Goal: Information Seeking & Learning: Learn about a topic

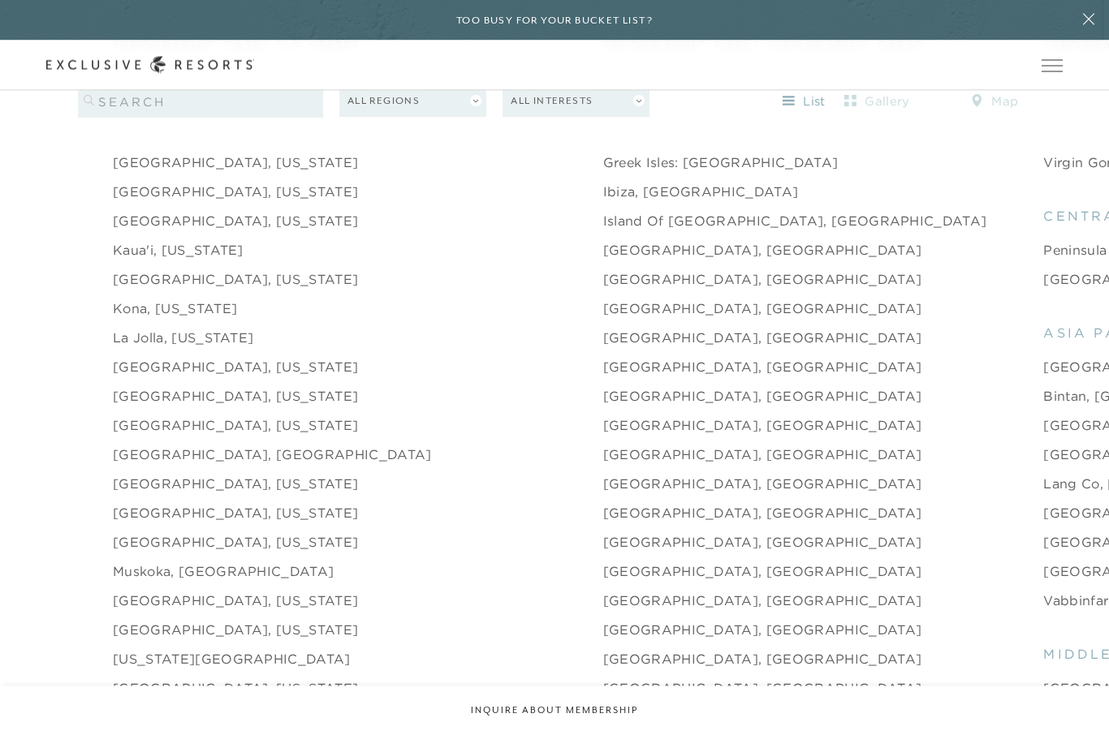
scroll to position [2050, 0]
click at [227, 464] on link "[GEOGRAPHIC_DATA], [GEOGRAPHIC_DATA]" at bounding box center [272, 454] width 319 height 19
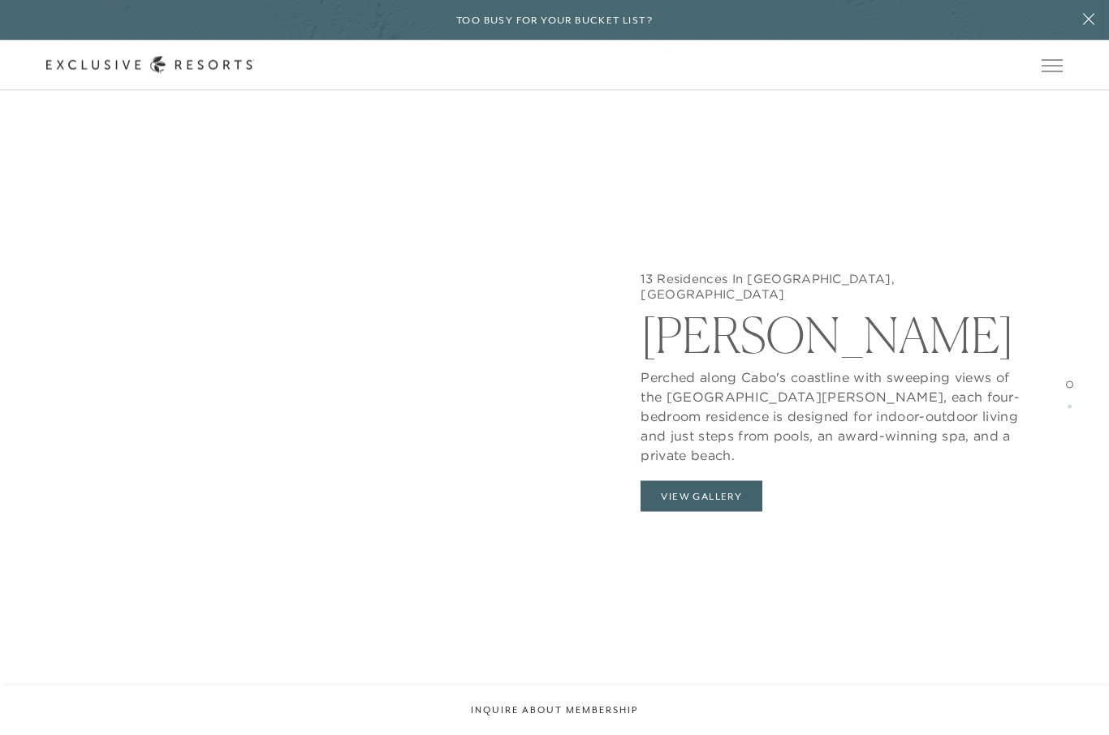
scroll to position [1939, 0]
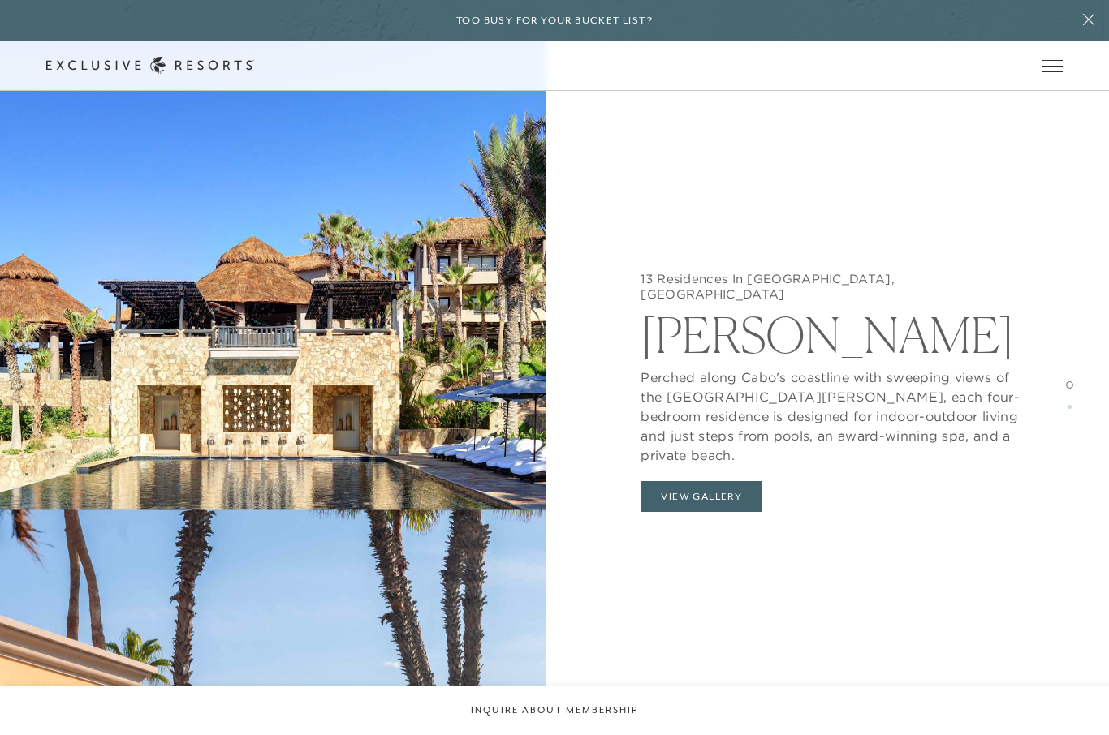
click at [697, 489] on button "View Gallery" at bounding box center [701, 496] width 122 height 31
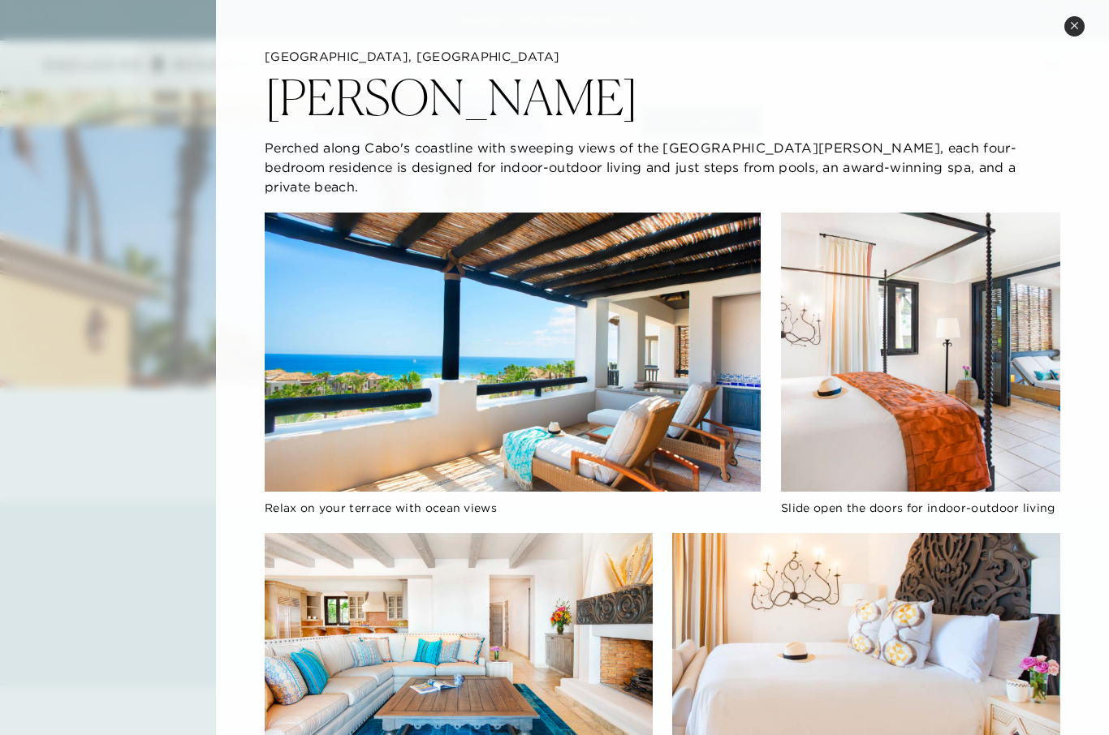
scroll to position [0, 0]
click at [636, 409] on img at bounding box center [513, 352] width 497 height 279
click at [651, 413] on img at bounding box center [513, 352] width 497 height 279
click at [631, 425] on img at bounding box center [513, 352] width 497 height 279
click at [1080, 34] on button "Close quickview" at bounding box center [1074, 26] width 20 height 20
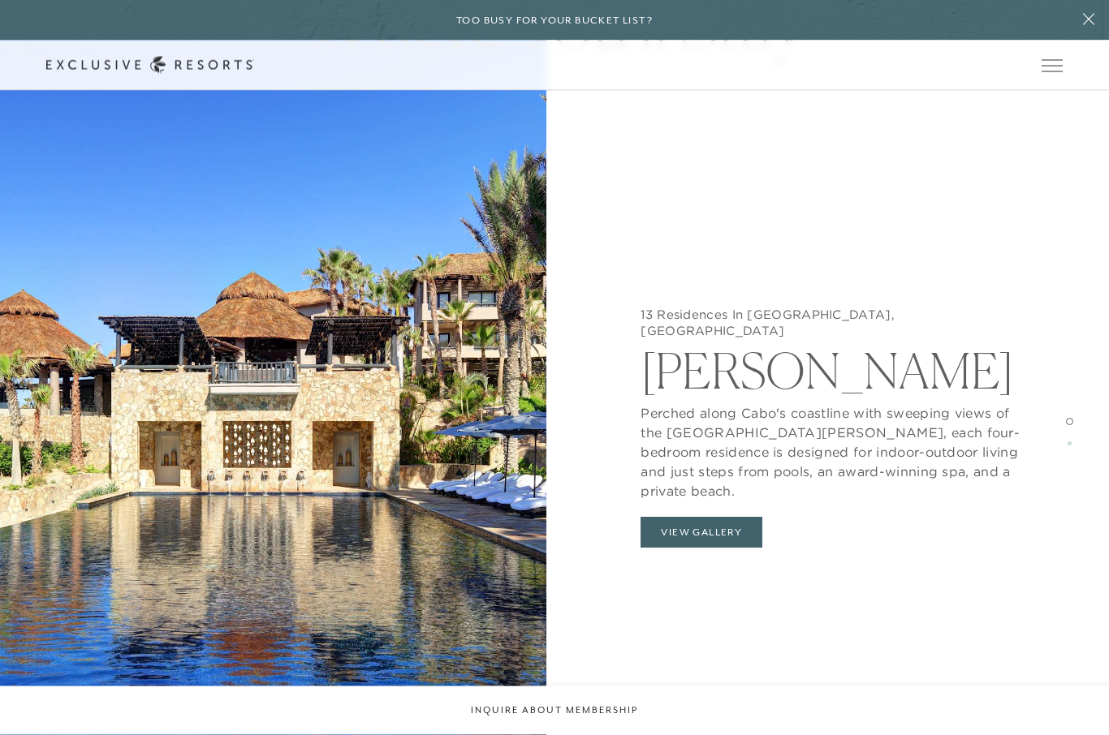
scroll to position [1673, 0]
